Goal: Task Accomplishment & Management: Manage account settings

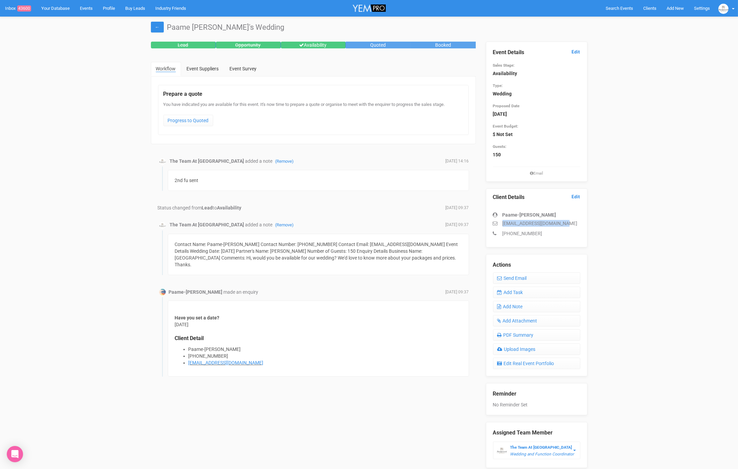
drag, startPoint x: 570, startPoint y: 223, endPoint x: 503, endPoint y: 220, distance: 67.4
click at [503, 220] on p "grace.tupou2004@gmail.com" at bounding box center [536, 223] width 87 height 7
copy p "grace.tupou2004@gmail.com"
click at [577, 53] on link "Edit" at bounding box center [576, 52] width 8 height 6
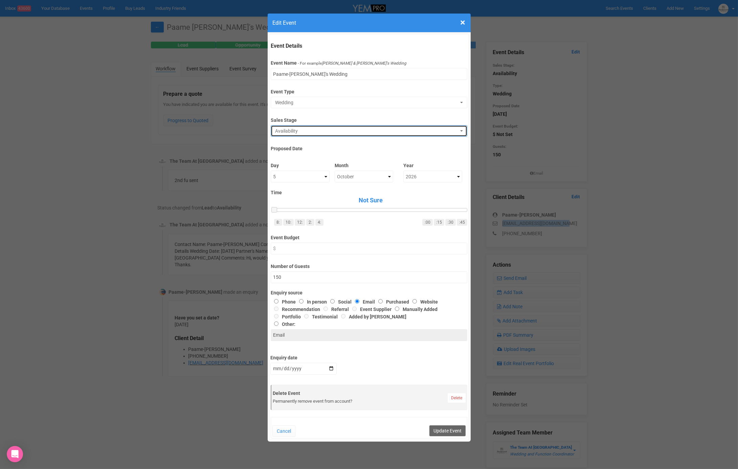
click at [412, 129] on span "Availability" at bounding box center [366, 131] width 183 height 7
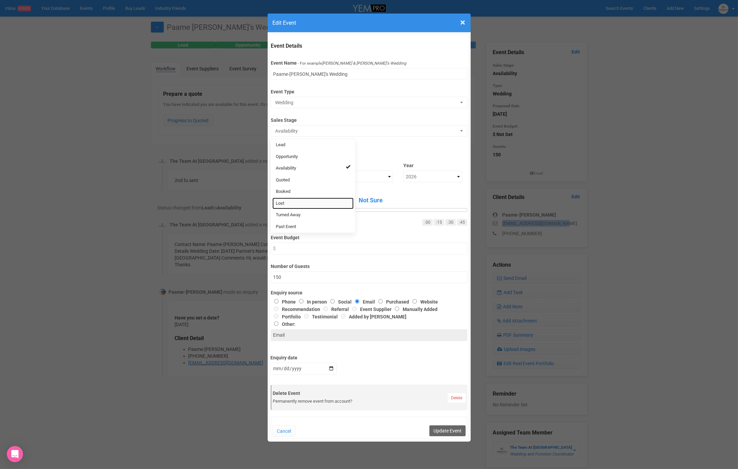
click at [326, 199] on link "Lost" at bounding box center [313, 204] width 81 height 12
select select "10"
click at [445, 432] on button "Update Event" at bounding box center [448, 431] width 36 height 11
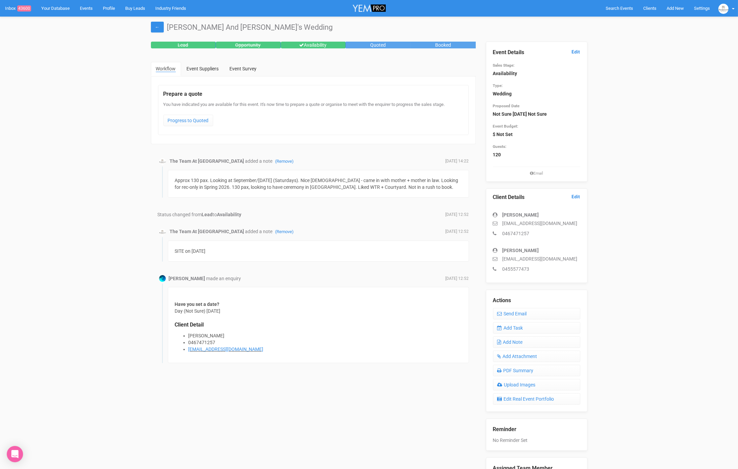
click at [545, 212] on div "[PERSON_NAME]" at bounding box center [536, 215] width 87 height 7
drag, startPoint x: 559, startPoint y: 223, endPoint x: 502, endPoint y: 222, distance: 57.2
click at [501, 221] on p "[EMAIL_ADDRESS][DOMAIN_NAME]" at bounding box center [536, 223] width 87 height 7
copy p "[EMAIL_ADDRESS][DOMAIN_NAME]"
click at [573, 51] on link "Edit" at bounding box center [576, 52] width 8 height 6
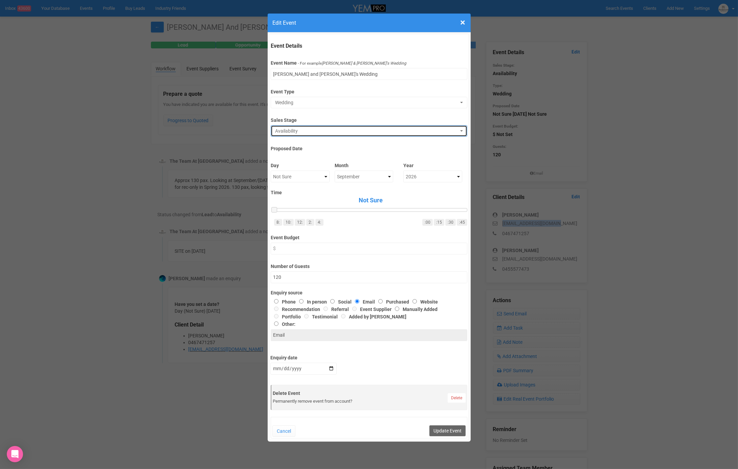
click at [331, 130] on span "Availability" at bounding box center [366, 131] width 183 height 7
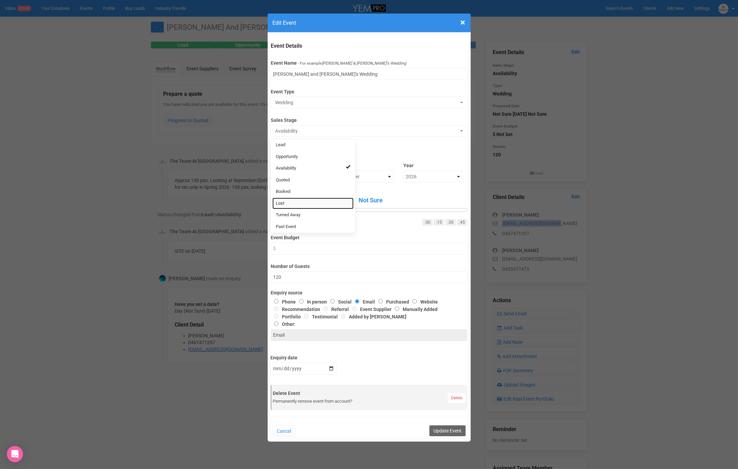
click at [306, 202] on link "Lost" at bounding box center [313, 204] width 81 height 12
select select "10"
click at [437, 426] on button "Update Event" at bounding box center [448, 431] width 36 height 11
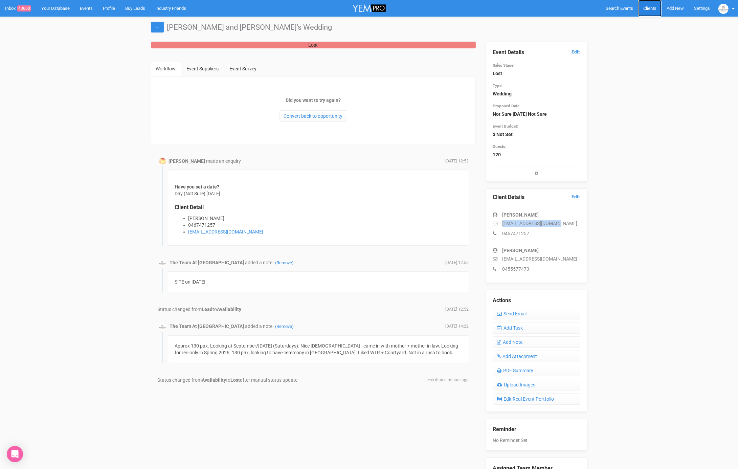
click at [654, 8] on span "Clients" at bounding box center [650, 8] width 13 height 5
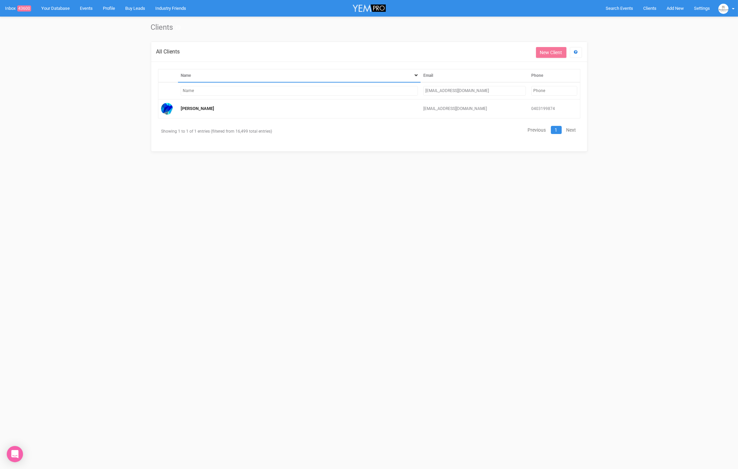
drag, startPoint x: 478, startPoint y: 89, endPoint x: 391, endPoint y: 86, distance: 87.7
click at [391, 86] on tr "[EMAIL_ADDRESS][DOMAIN_NAME]" at bounding box center [369, 90] width 422 height 17
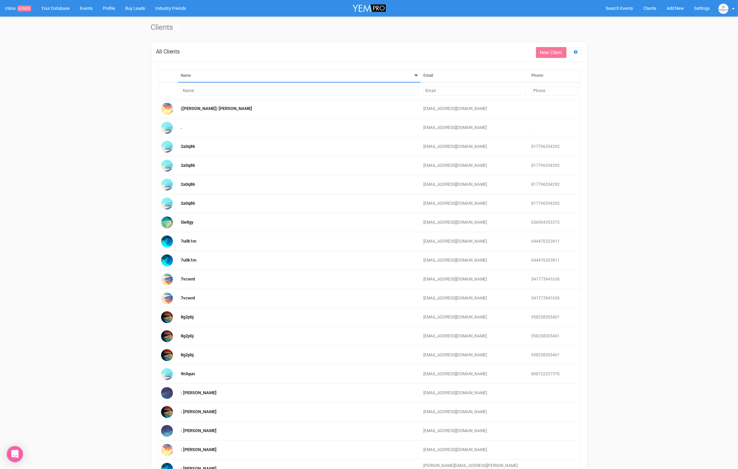
paste input "mailto:[EMAIL_ADDRESS][DOMAIN_NAME]"
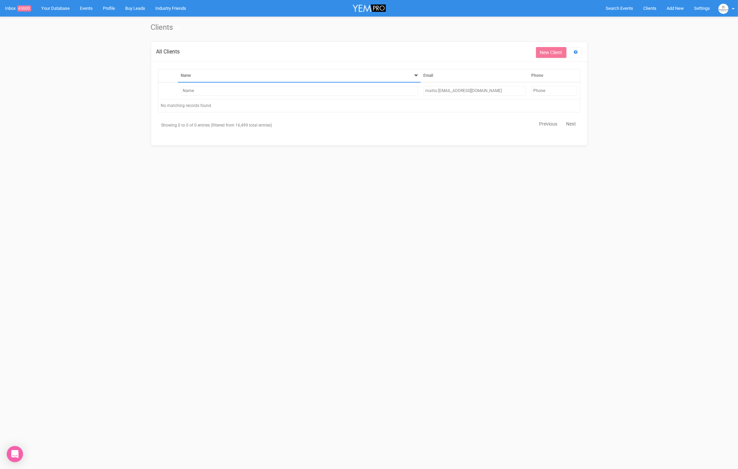
drag, startPoint x: 437, startPoint y: 90, endPoint x: 399, endPoint y: 85, distance: 38.5
click at [399, 85] on tr "mailto:[EMAIL_ADDRESS][DOMAIN_NAME]" at bounding box center [369, 90] width 422 height 17
type input "[EMAIL_ADDRESS][DOMAIN_NAME]"
click at [194, 109] on link "[PERSON_NAME]" at bounding box center [198, 108] width 34 height 5
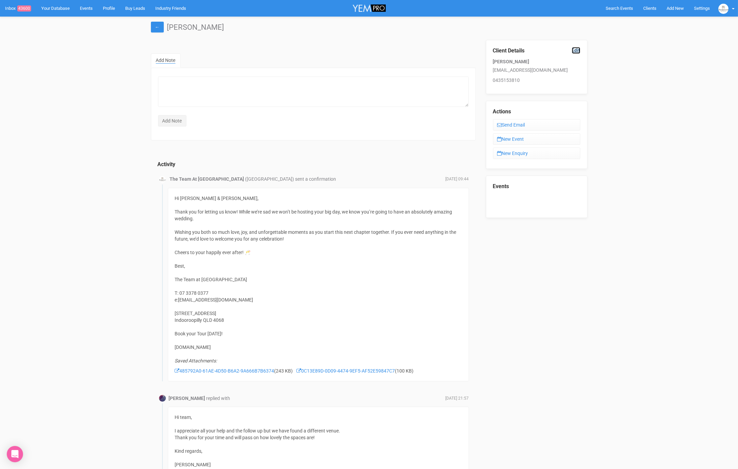
click at [576, 52] on link "Edit" at bounding box center [576, 50] width 8 height 6
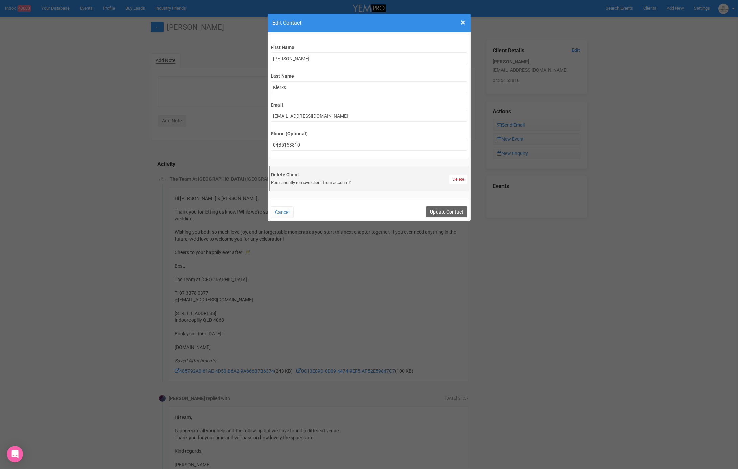
click at [459, 177] on link "Delete" at bounding box center [459, 179] width 18 height 9
click at [461, 164] on link "Confirm" at bounding box center [463, 162] width 21 height 9
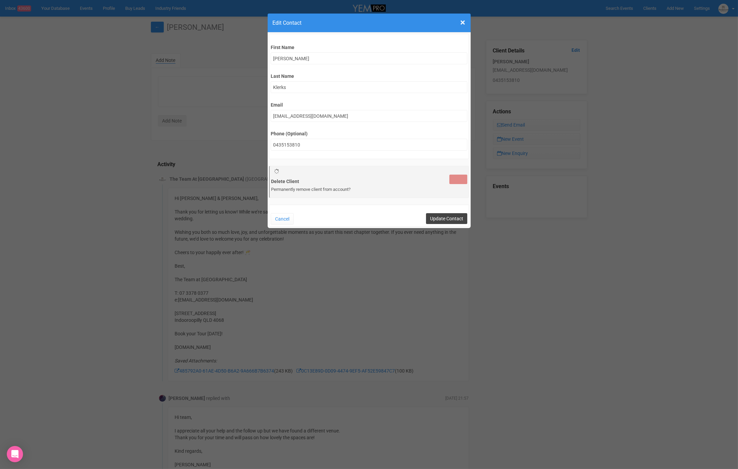
click at [454, 219] on input "Update Contact" at bounding box center [446, 218] width 41 height 11
type input "Save"
